Goal: Check status: Check status

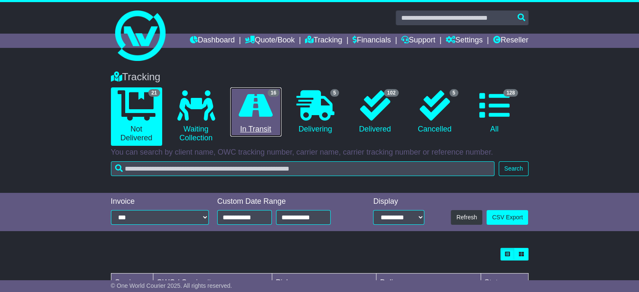
click at [255, 105] on icon at bounding box center [256, 105] width 34 height 30
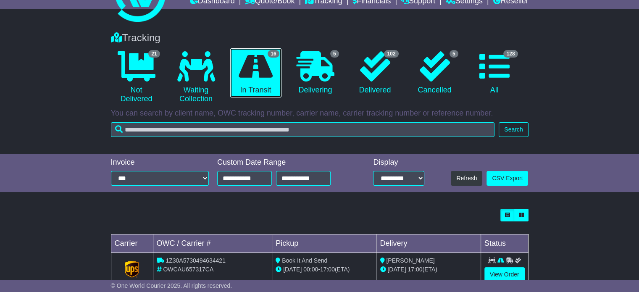
scroll to position [207, 0]
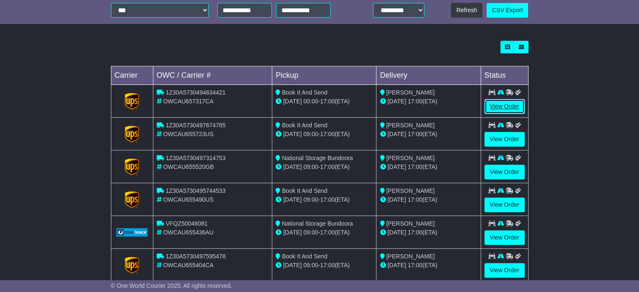
click at [487, 106] on link "View Order" at bounding box center [504, 106] width 40 height 15
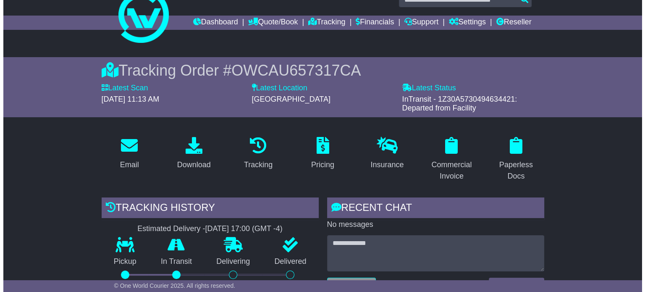
scroll to position [186, 0]
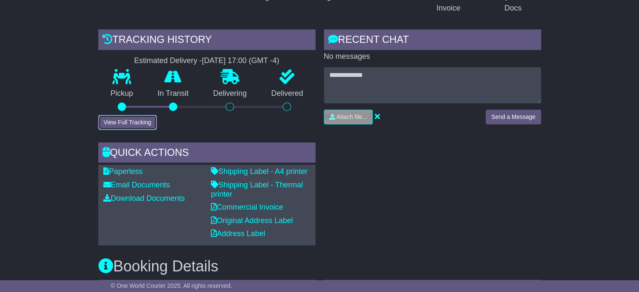
click at [144, 121] on button "View Full Tracking" at bounding box center [127, 122] width 58 height 15
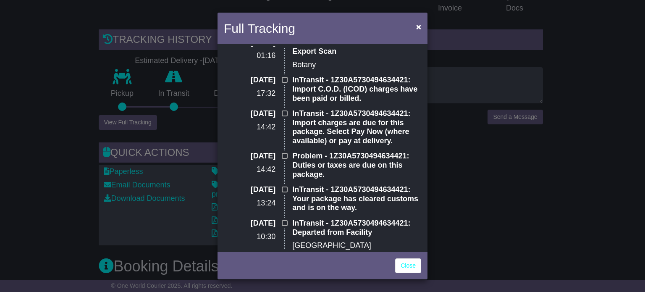
scroll to position [0, 0]
